Goal: Information Seeking & Learning: Understand process/instructions

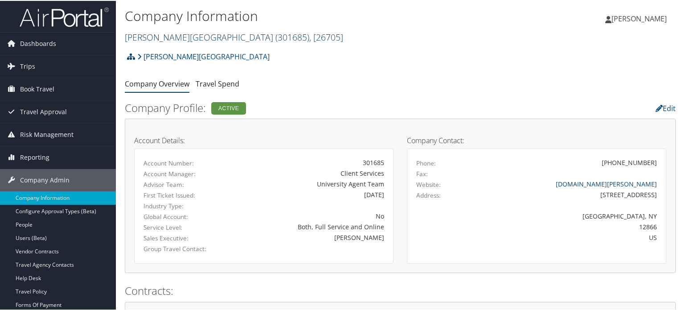
click at [193, 34] on link "Skidmore College ( 301685 ) , [ 26705 ]" at bounding box center [234, 36] width 218 height 12
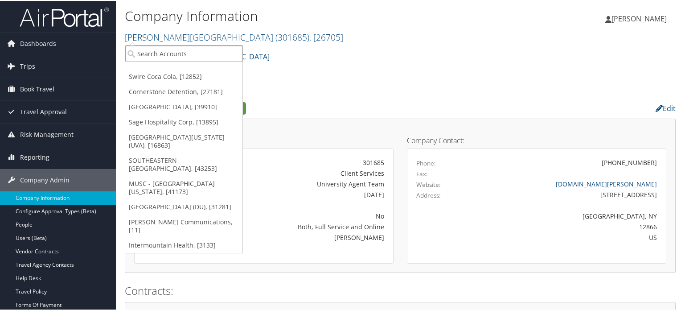
click at [203, 58] on input "search" at bounding box center [183, 53] width 117 height 16
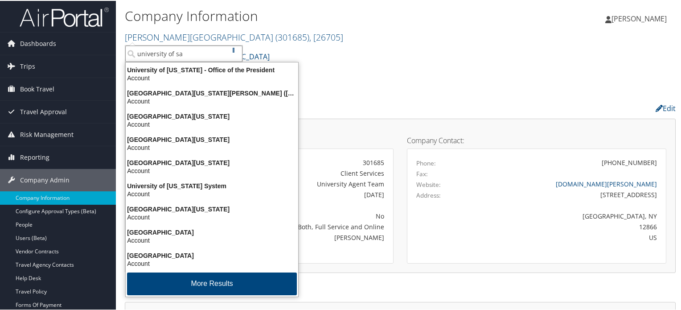
type input "university of san"
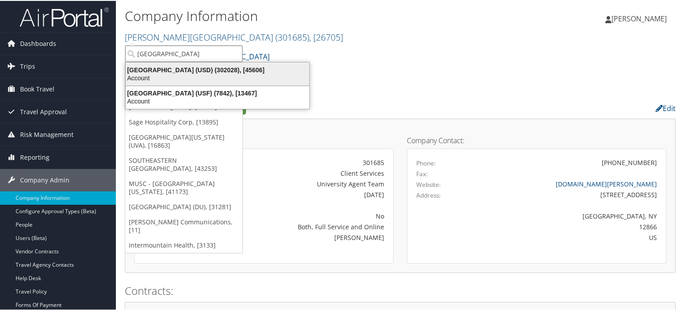
click at [198, 75] on div "Account" at bounding box center [217, 77] width 194 height 8
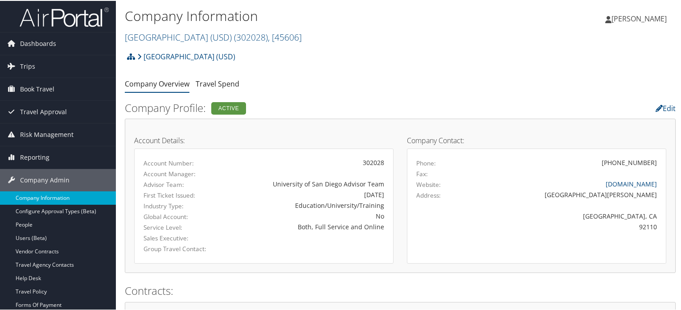
click at [58, 197] on link "Company Information" at bounding box center [58, 196] width 116 height 13
click at [54, 45] on span "Dashboards" at bounding box center [38, 43] width 36 height 22
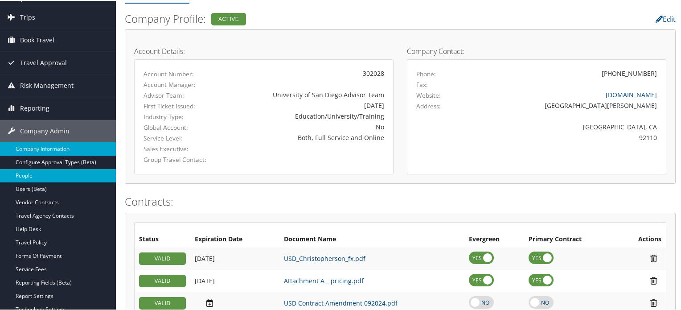
scroll to position [134, 0]
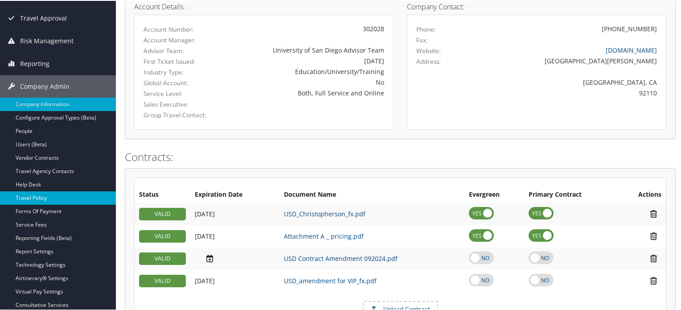
click at [44, 193] on link "Travel Policy" at bounding box center [58, 196] width 116 height 13
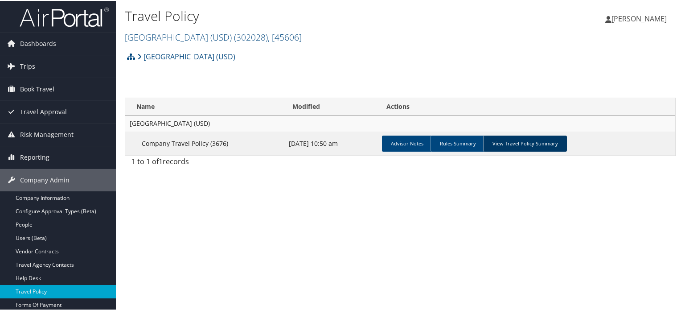
click at [539, 142] on link "View Travel Policy Summary" at bounding box center [525, 143] width 84 height 16
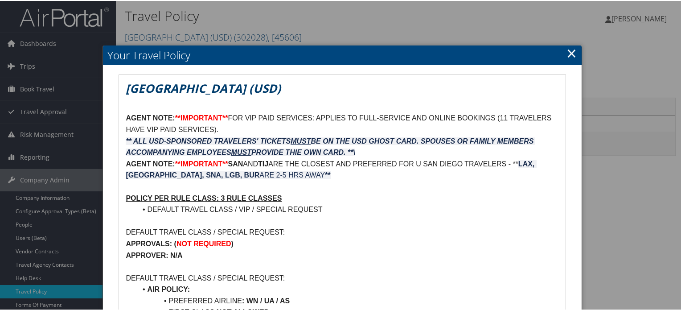
click at [567, 53] on link "×" at bounding box center [572, 52] width 10 height 18
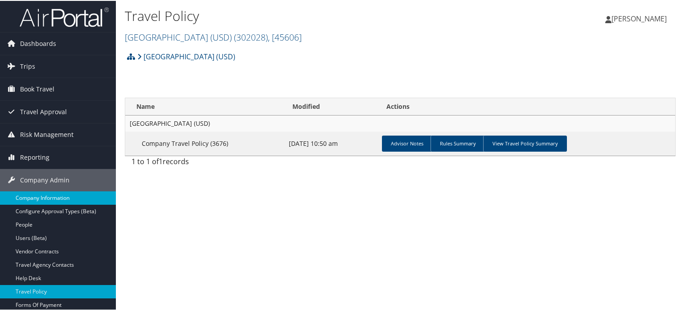
click at [59, 196] on link "Company Information" at bounding box center [58, 196] width 116 height 13
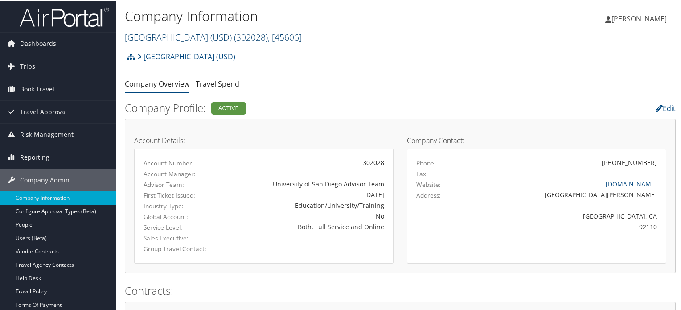
click at [218, 33] on link "University of San Diego (USD) ( 302028 ) , [ 45606 ]" at bounding box center [213, 36] width 177 height 12
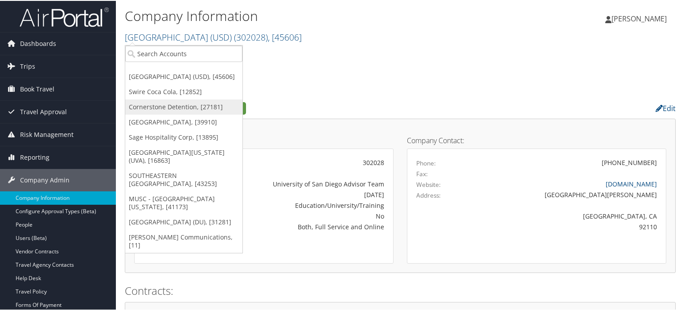
click at [169, 107] on link "Cornerstone Detention, [27181]" at bounding box center [183, 106] width 117 height 15
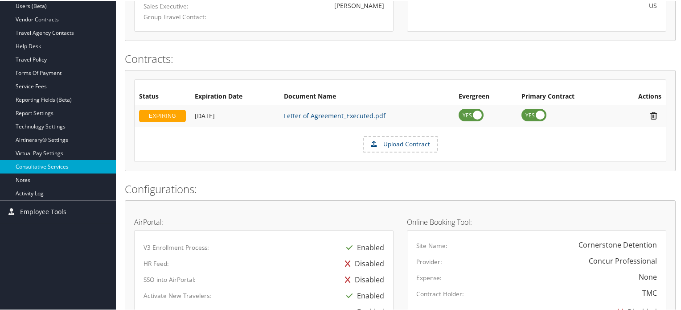
scroll to position [181, 0]
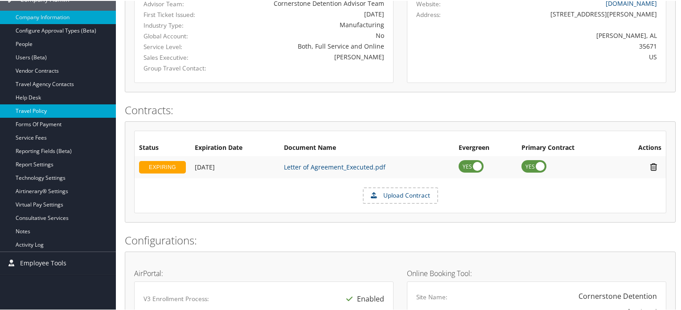
click at [45, 108] on link "Travel Policy" at bounding box center [58, 109] width 116 height 13
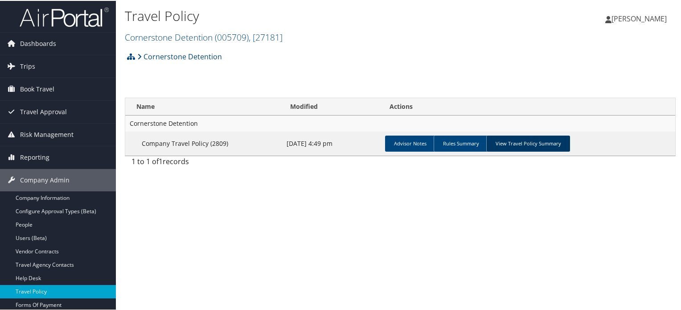
click at [516, 143] on link "View Travel Policy Summary" at bounding box center [528, 143] width 84 height 16
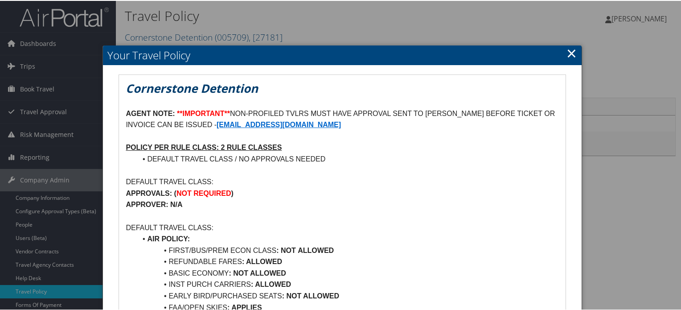
click at [567, 53] on link "×" at bounding box center [572, 52] width 10 height 18
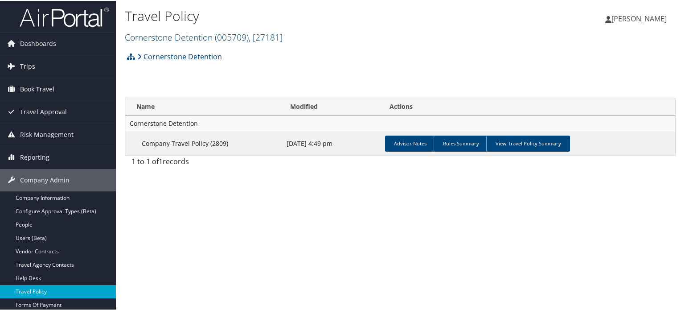
click at [165, 32] on link "Cornerstone Detention ( 005709 ) , [ 27181 ]" at bounding box center [204, 36] width 158 height 12
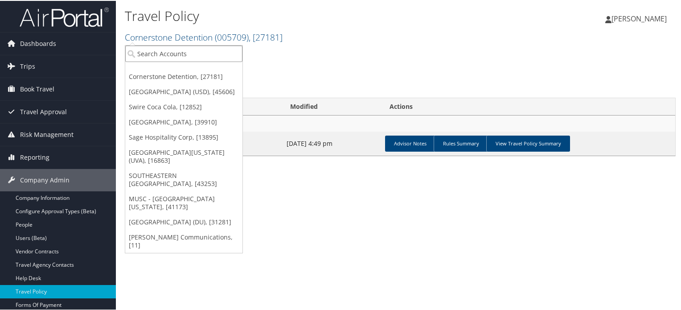
click at [174, 49] on input "search" at bounding box center [183, 53] width 117 height 16
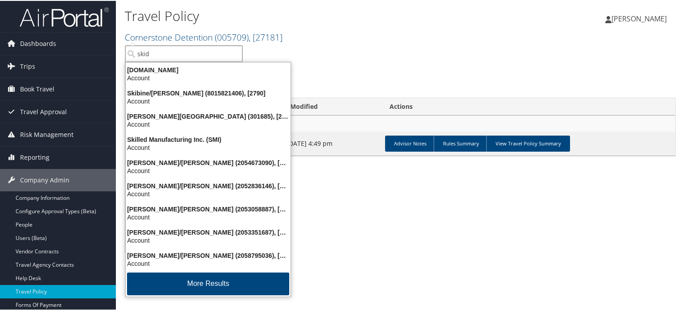
type input "skidm"
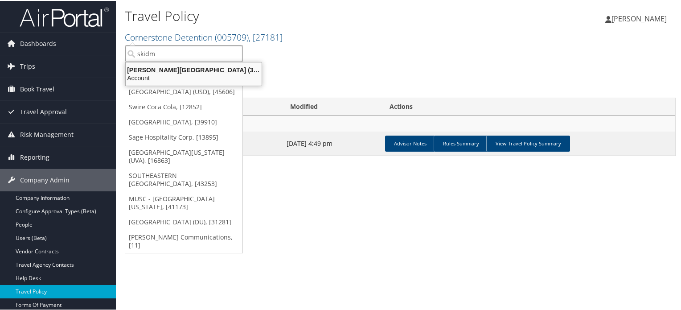
click at [176, 67] on div "[PERSON_NAME][GEOGRAPHIC_DATA] (301685), [26705]" at bounding box center [193, 69] width 147 height 8
